Goal: Book appointment/travel/reservation

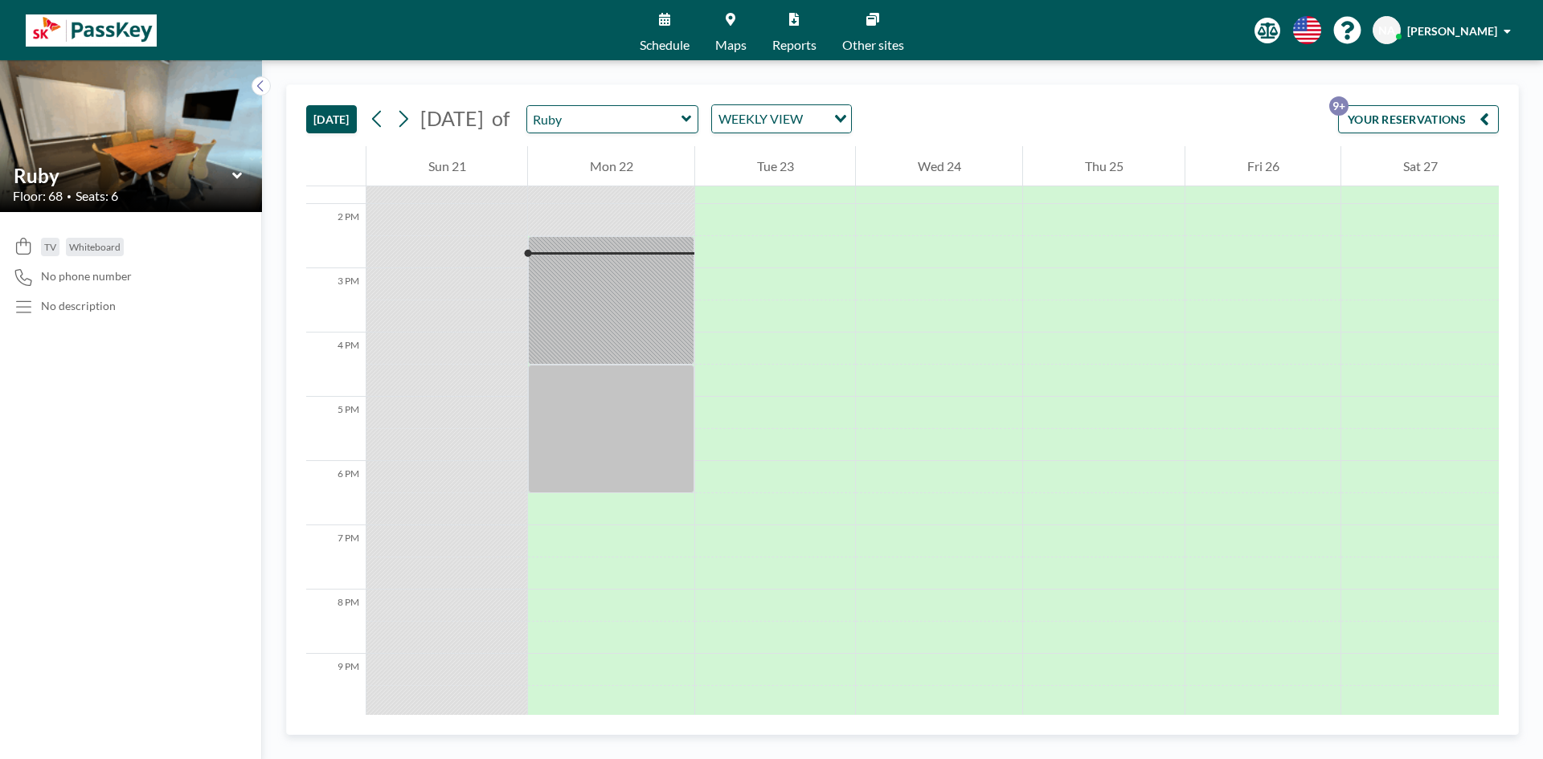
scroll to position [900, 0]
click at [240, 170] on icon at bounding box center [237, 176] width 10 height 16
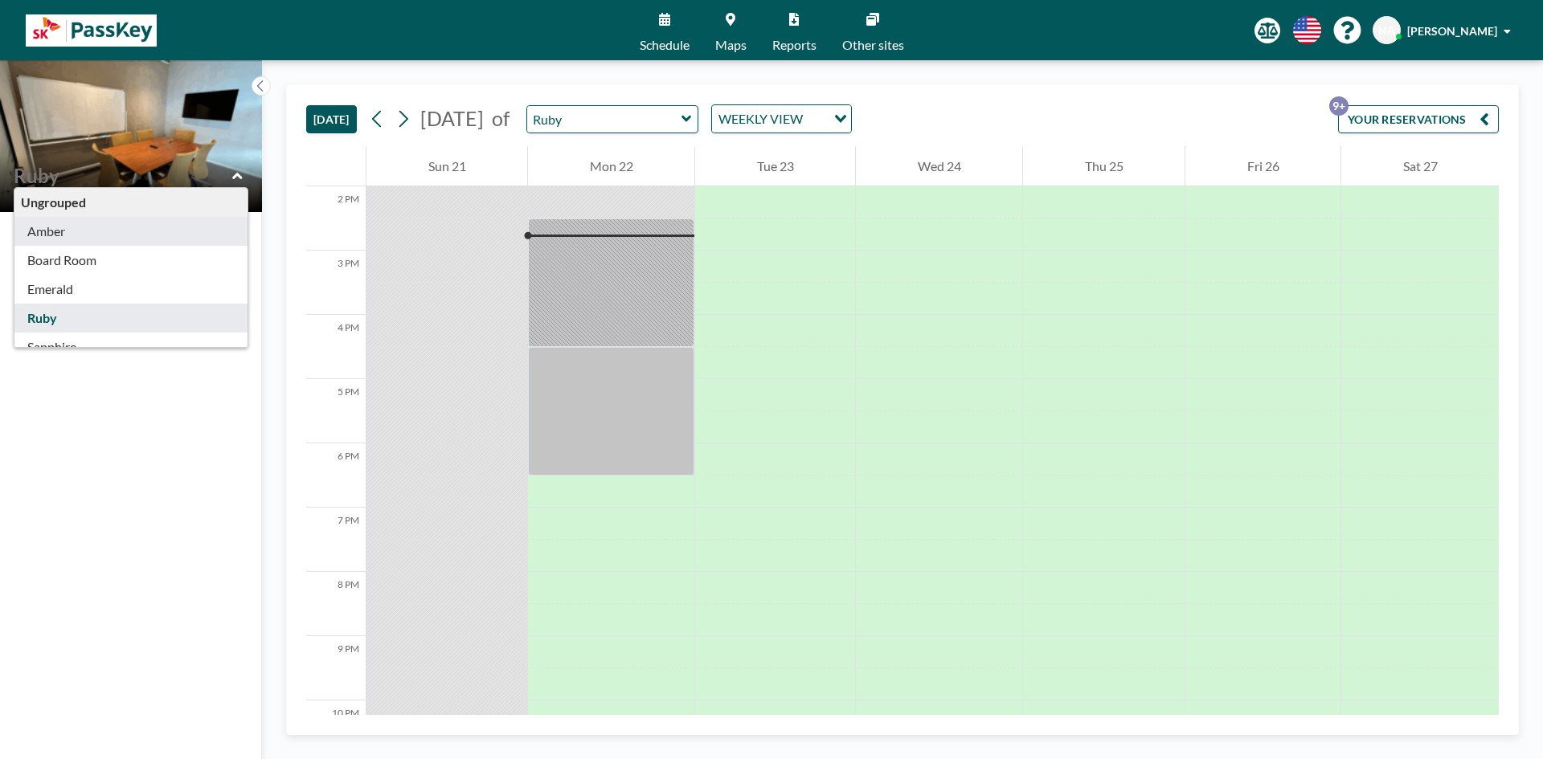
type input "Amber"
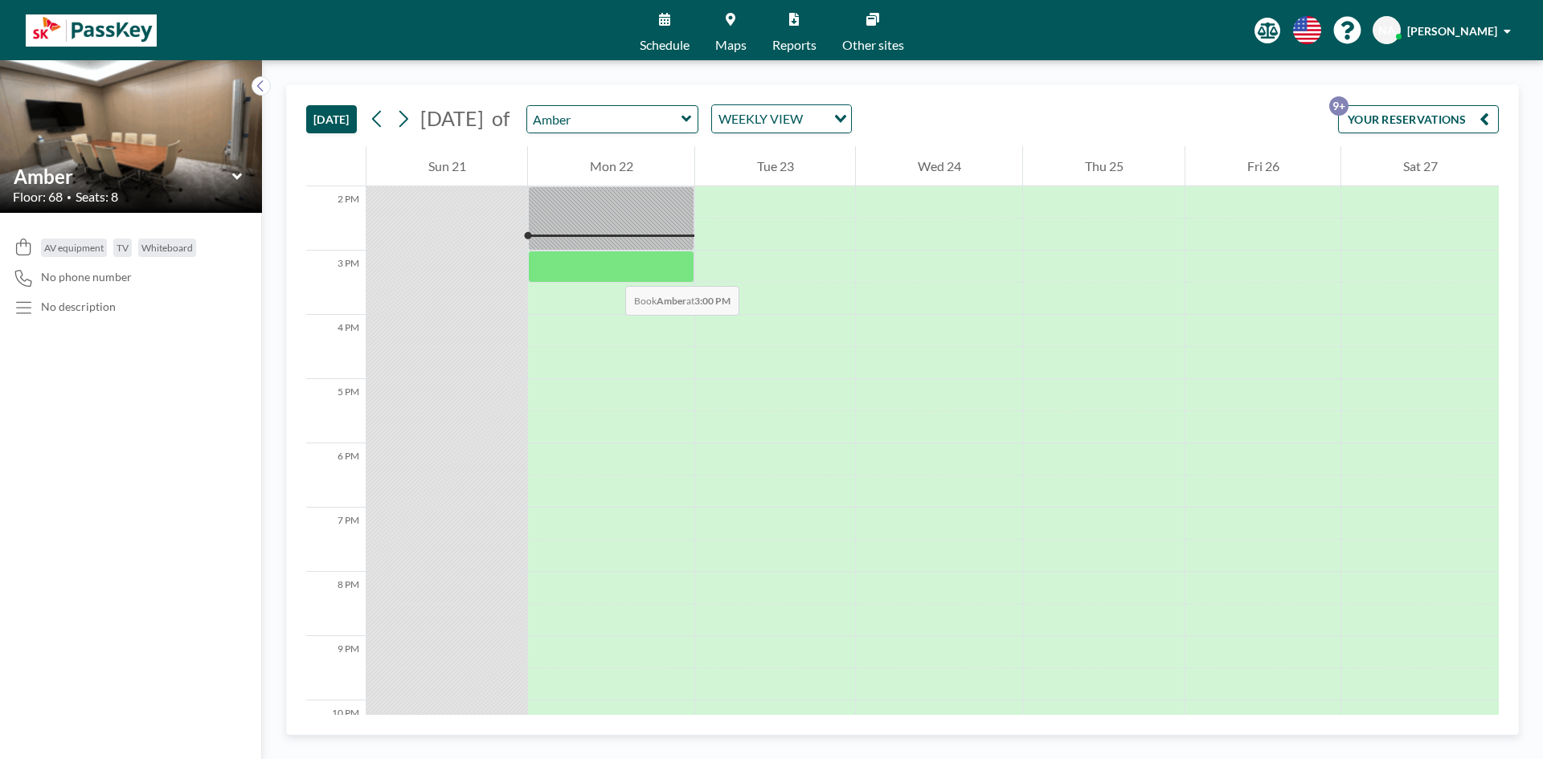
click at [609, 269] on div at bounding box center [611, 267] width 166 height 32
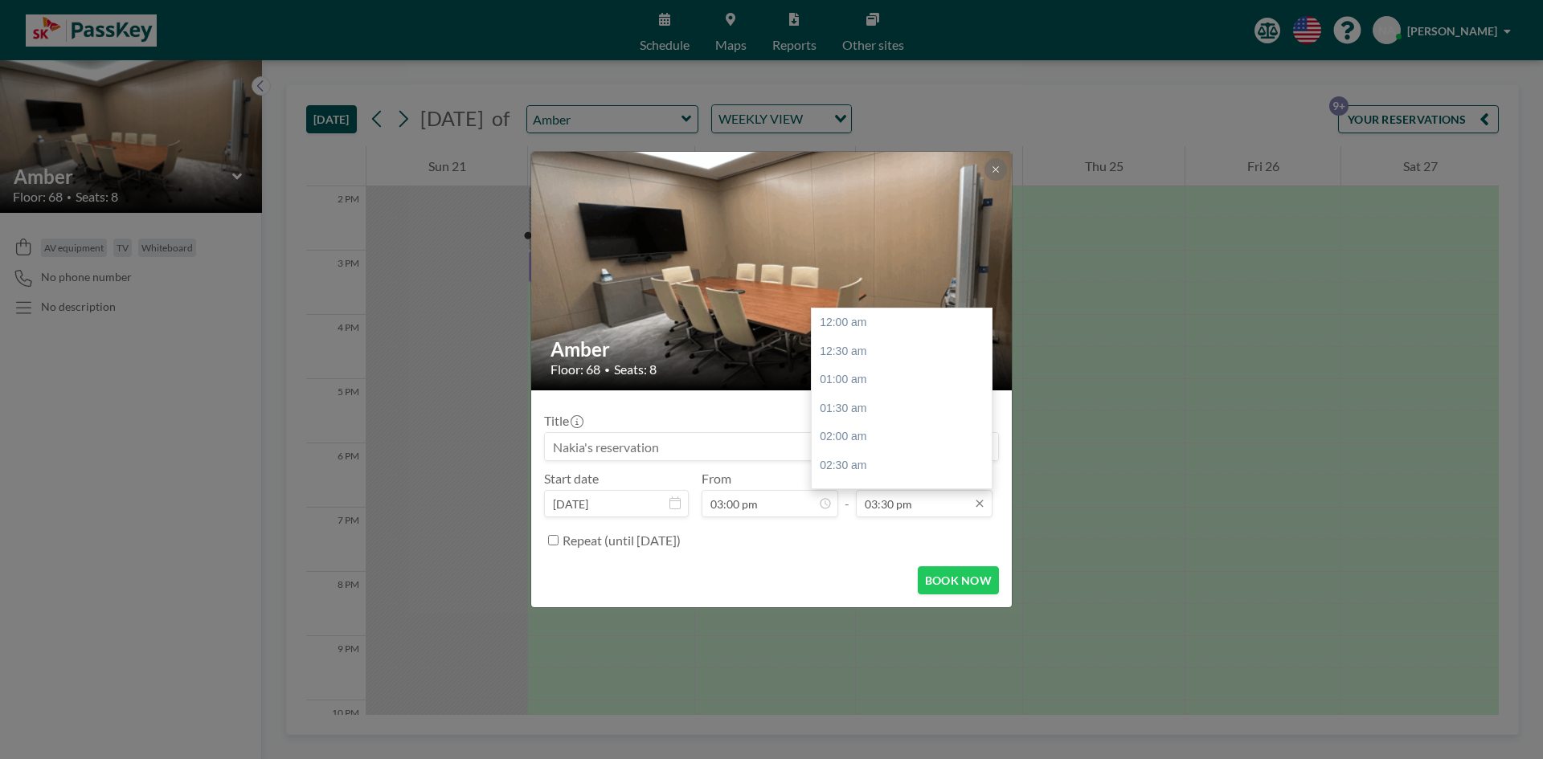
scroll to position [886, 0]
click at [877, 505] on input "03:30 pm" at bounding box center [924, 503] width 137 height 27
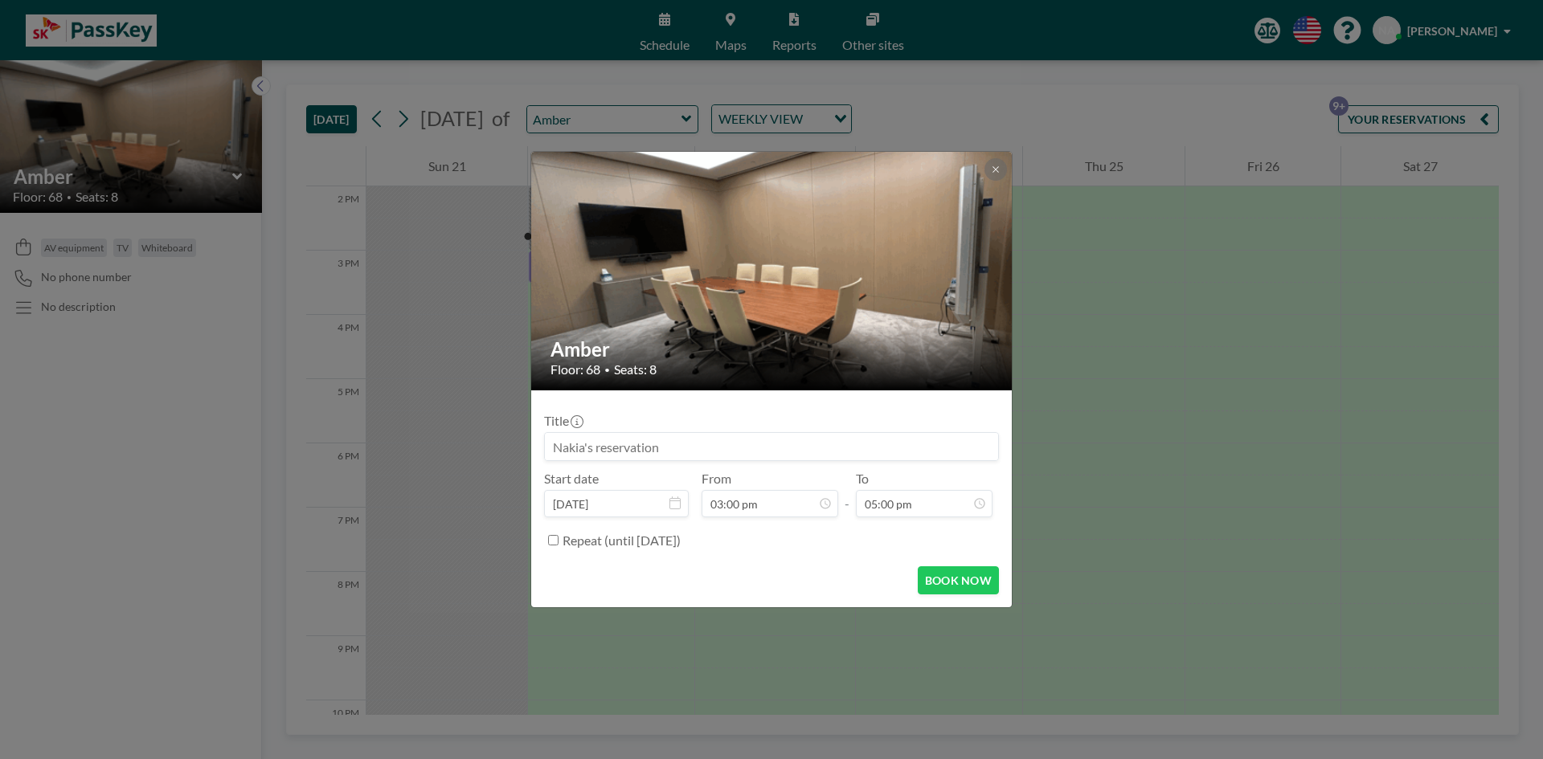
type input "05:00 pm"
click at [661, 449] on input at bounding box center [771, 446] width 453 height 27
type input "[PERSON_NAME] Design Session (SKA HR)"
click at [961, 581] on button "BOOK NOW" at bounding box center [958, 581] width 81 height 28
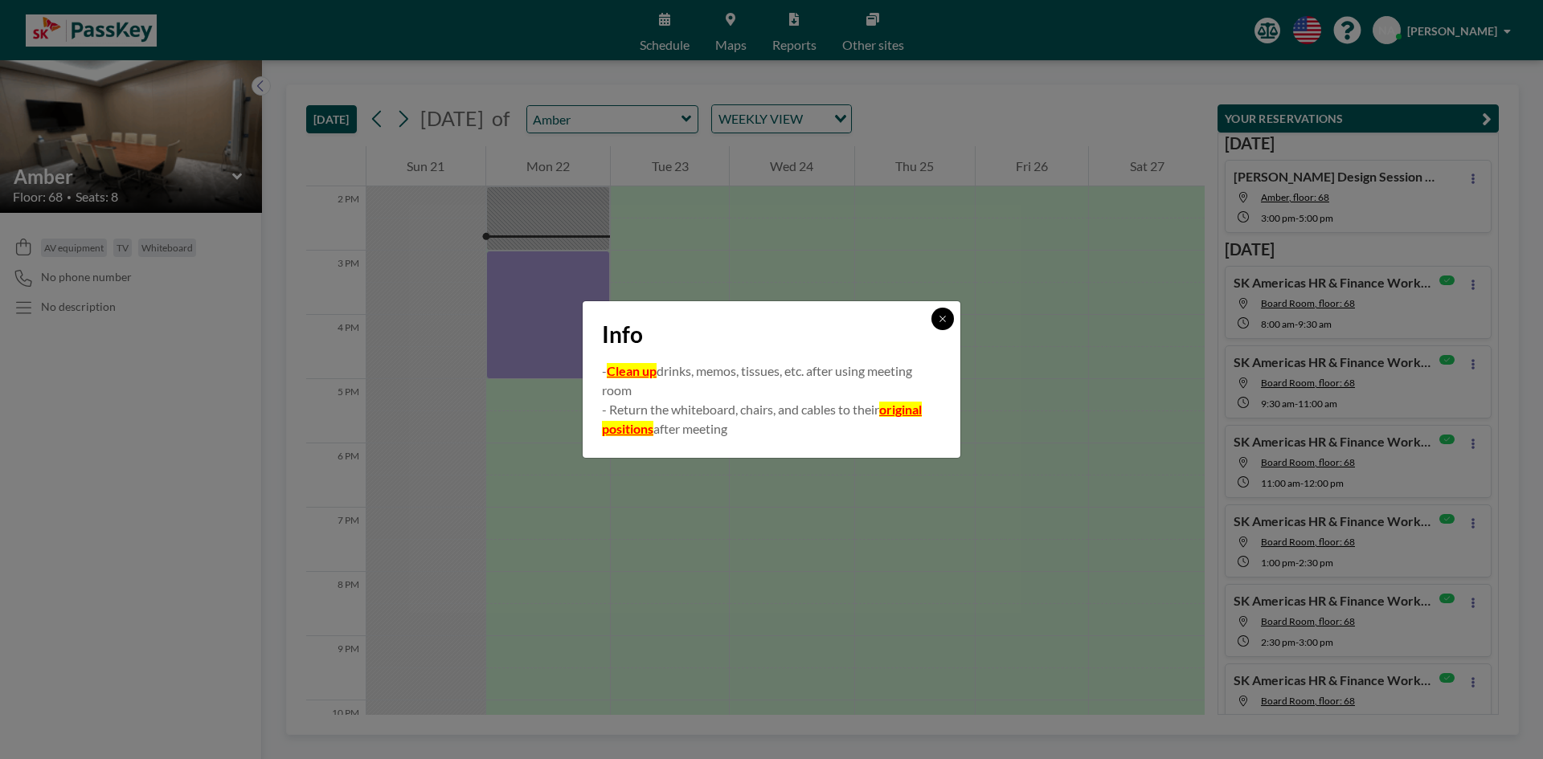
click at [941, 320] on icon at bounding box center [943, 319] width 10 height 10
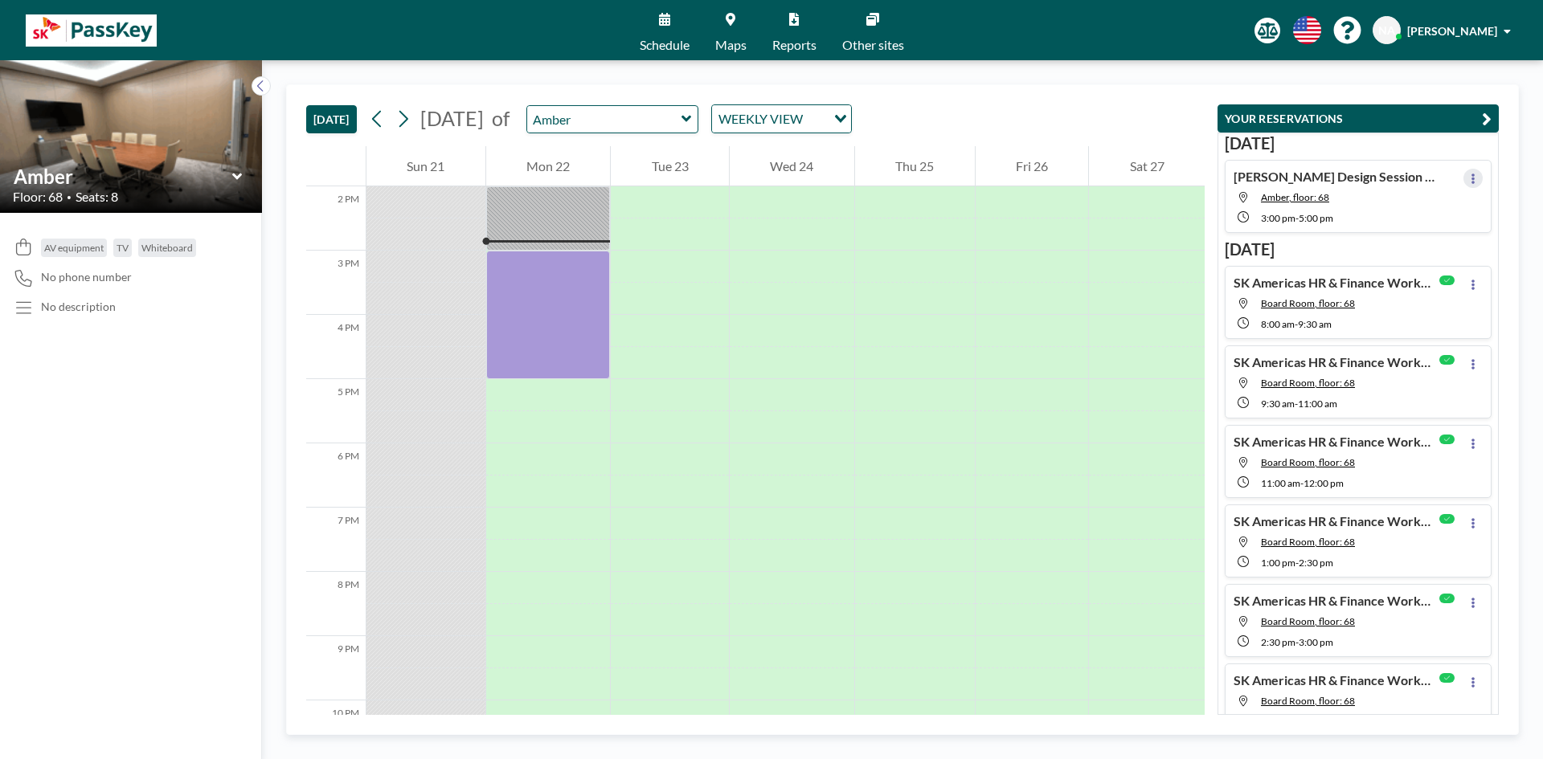
drag, startPoint x: 562, startPoint y: 305, endPoint x: 1460, endPoint y: 175, distance: 907.9
click at [1463, 175] on button at bounding box center [1472, 178] width 19 height 19
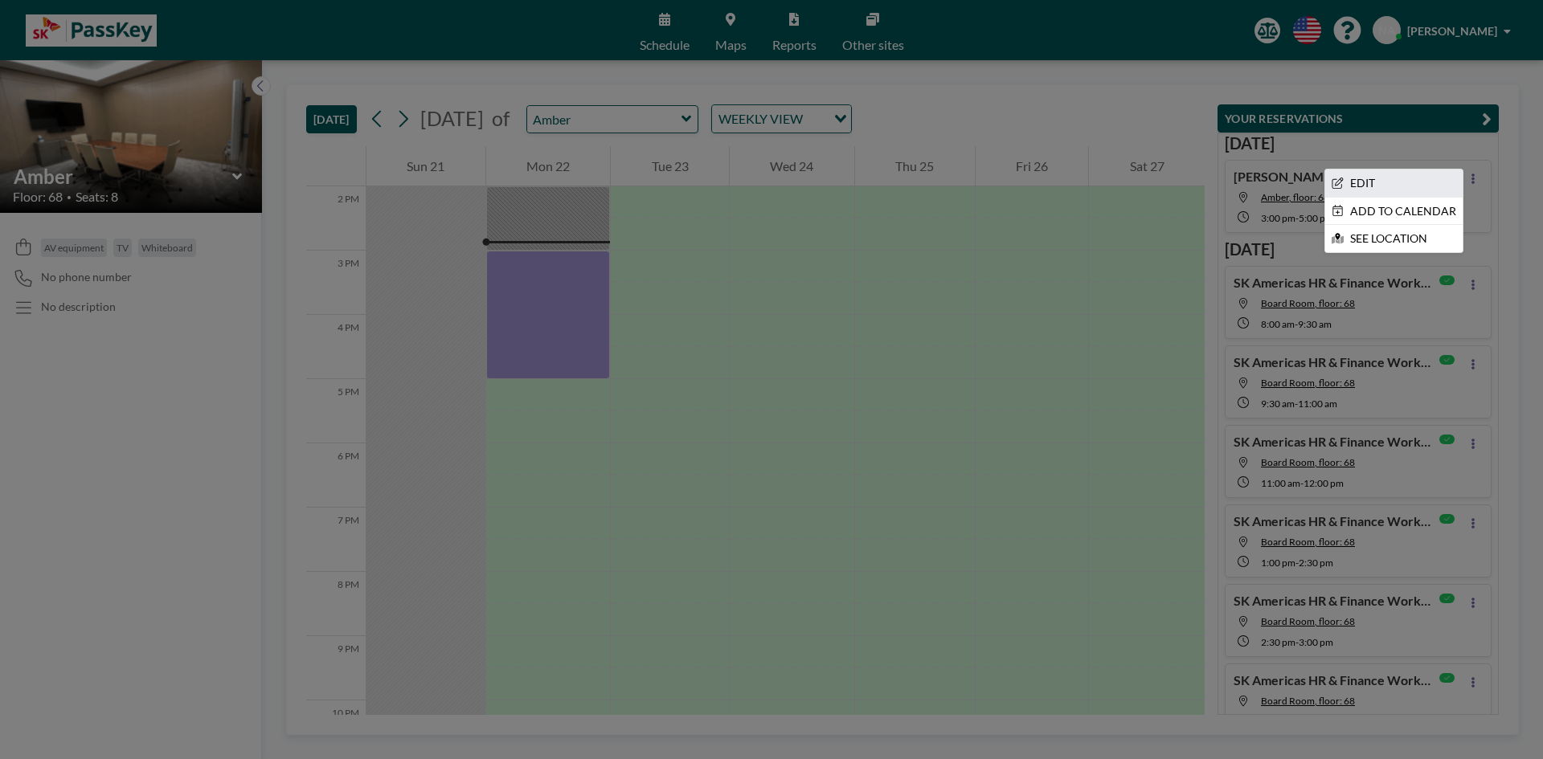
click at [1408, 188] on li "EDIT" at bounding box center [1393, 183] width 137 height 27
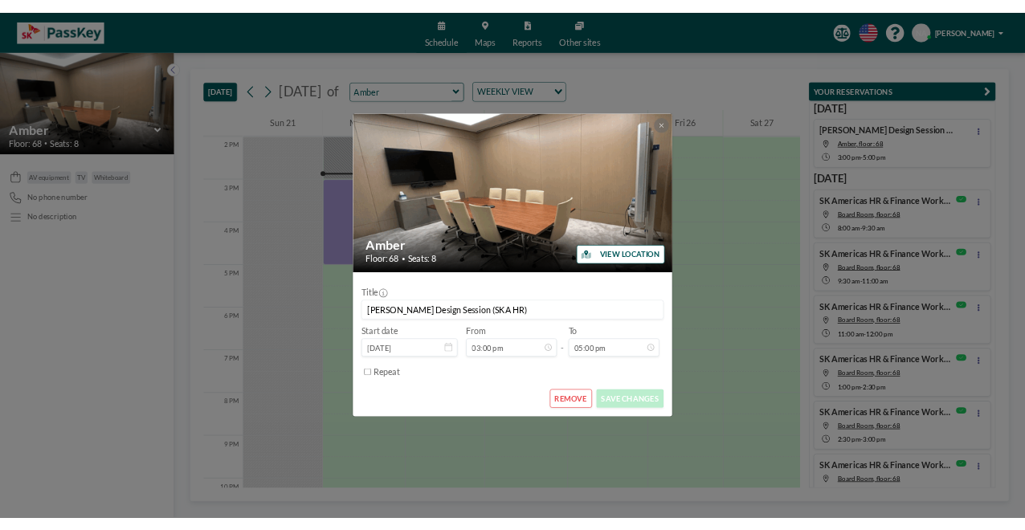
scroll to position [972, 0]
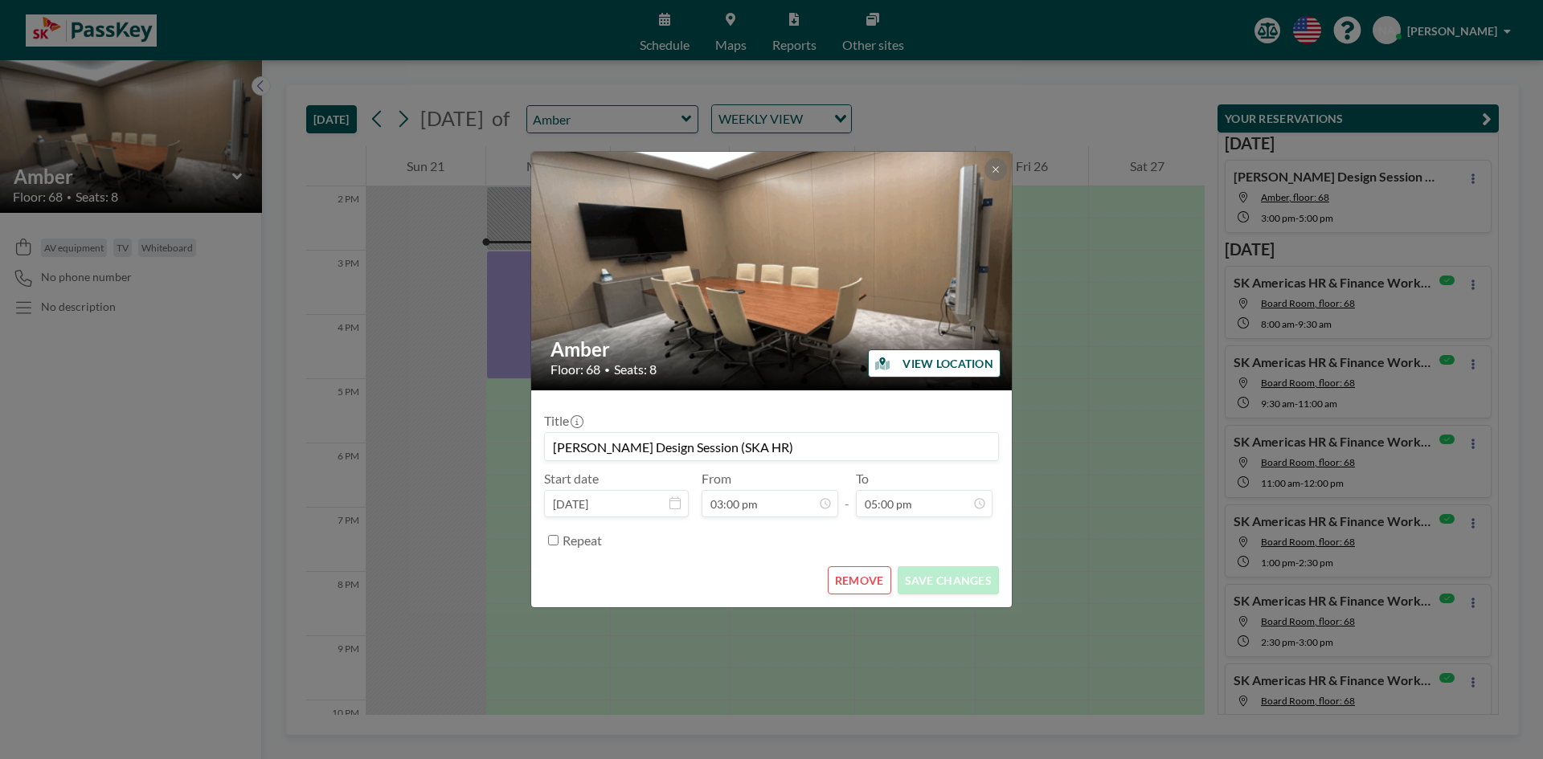
click at [851, 586] on button "REMOVE" at bounding box center [859, 581] width 63 height 28
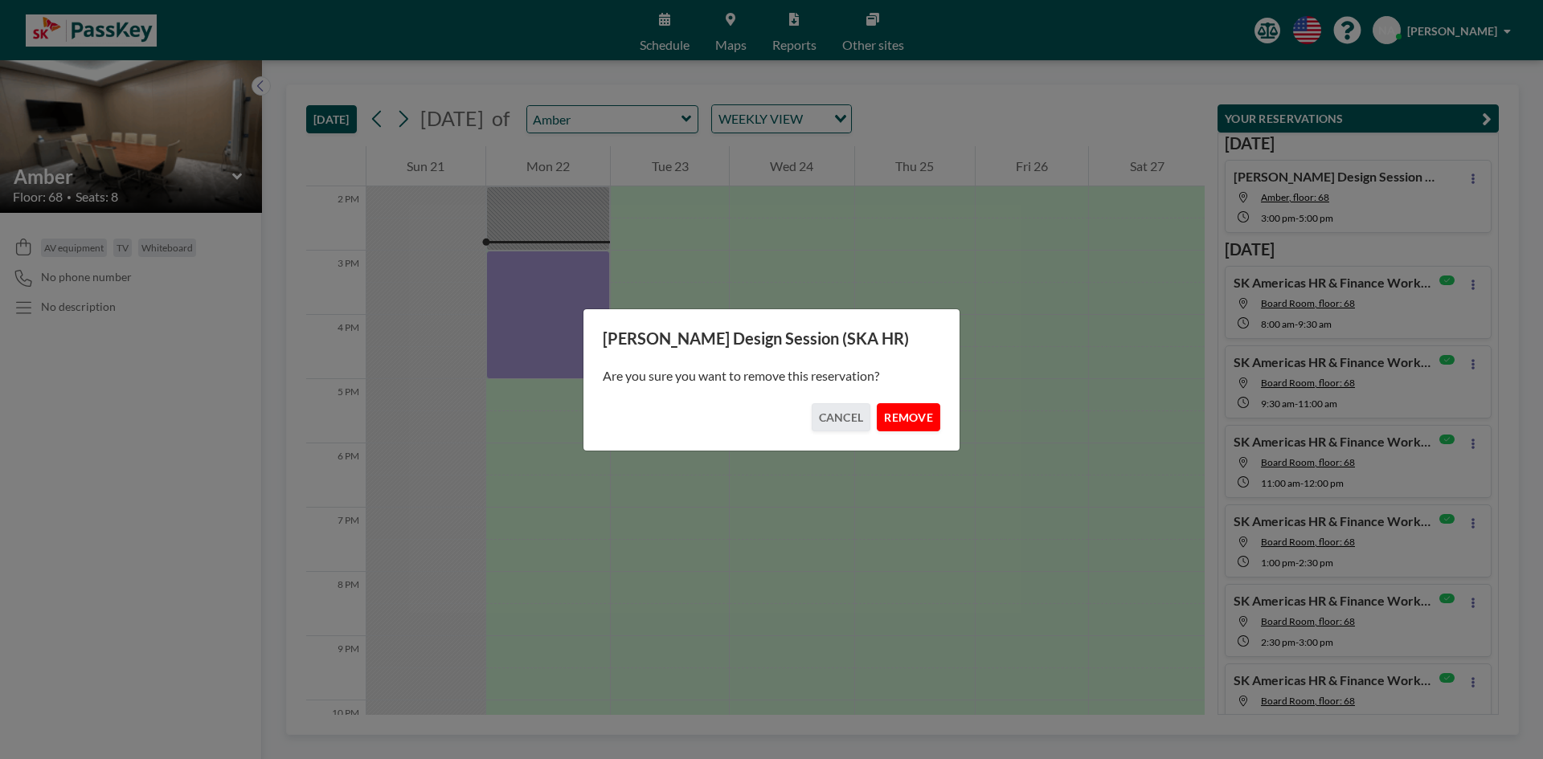
click at [902, 419] on button "REMOVE" at bounding box center [908, 417] width 63 height 28
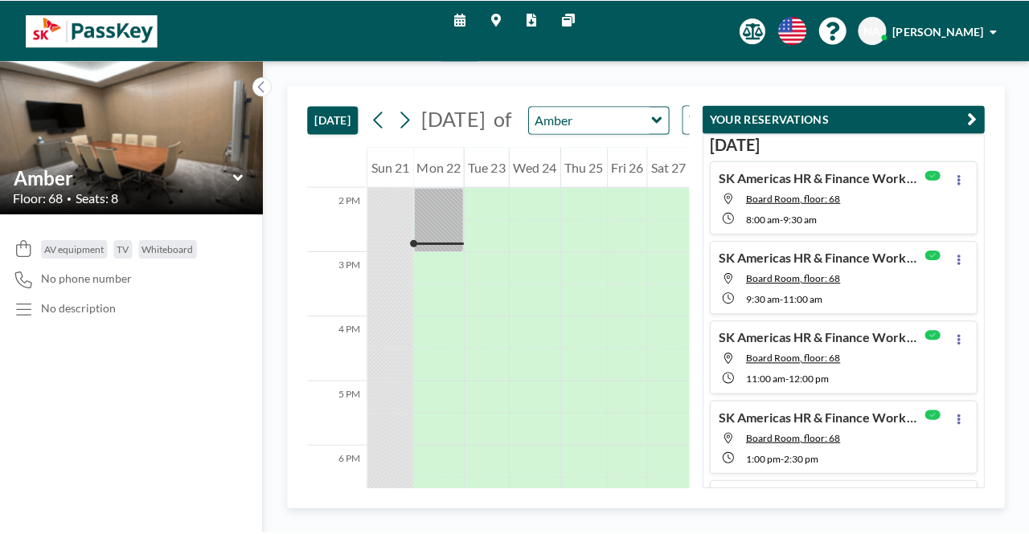
scroll to position [900, 0]
